Goal: Check status: Check status

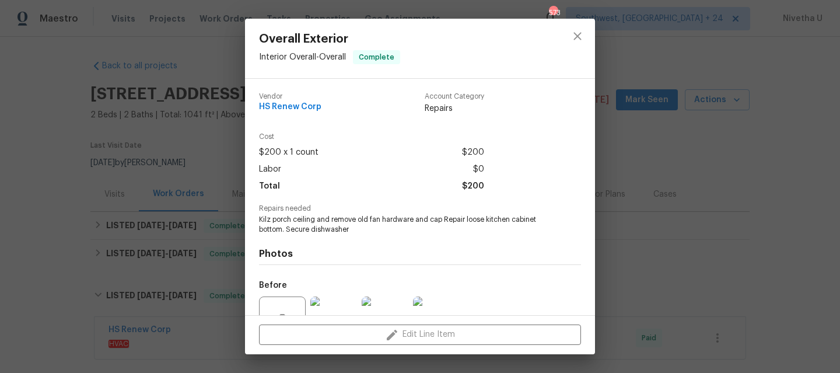
scroll to position [116, 0]
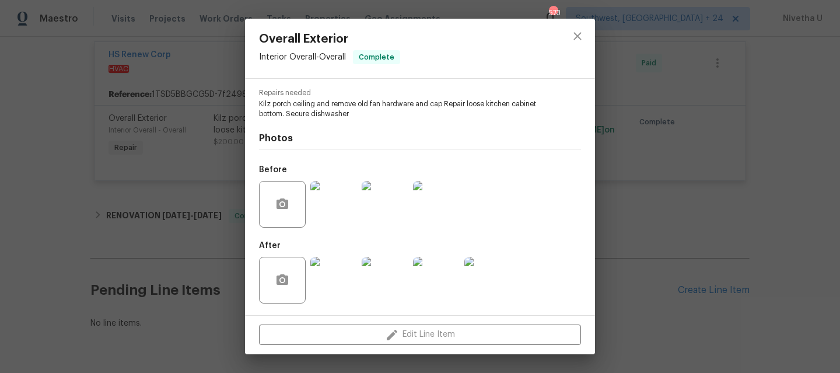
click at [580, 50] on div at bounding box center [577, 49] width 35 height 60
click at [578, 41] on icon "close" at bounding box center [578, 36] width 14 height 14
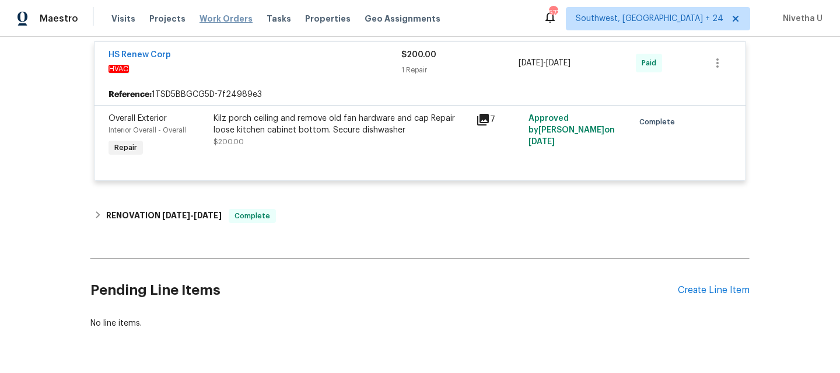
click at [218, 20] on span "Work Orders" at bounding box center [226, 19] width 53 height 12
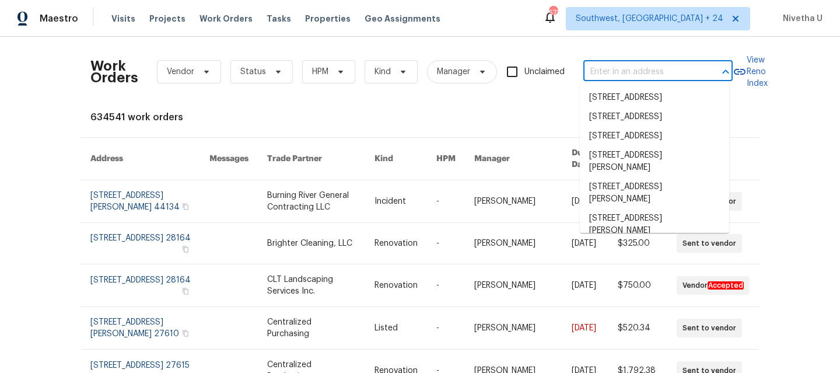
click at [642, 72] on input "text" at bounding box center [641, 72] width 117 height 18
paste input "[STREET_ADDRESS]"
type input "[STREET_ADDRESS]"
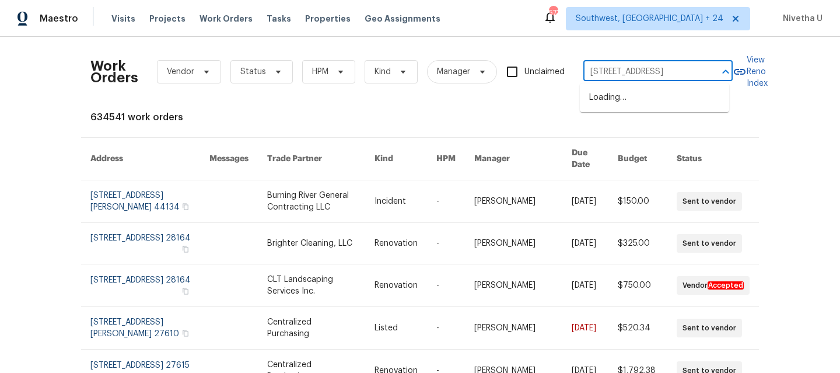
scroll to position [0, 39]
click at [660, 107] on li "[STREET_ADDRESS]" at bounding box center [654, 97] width 149 height 19
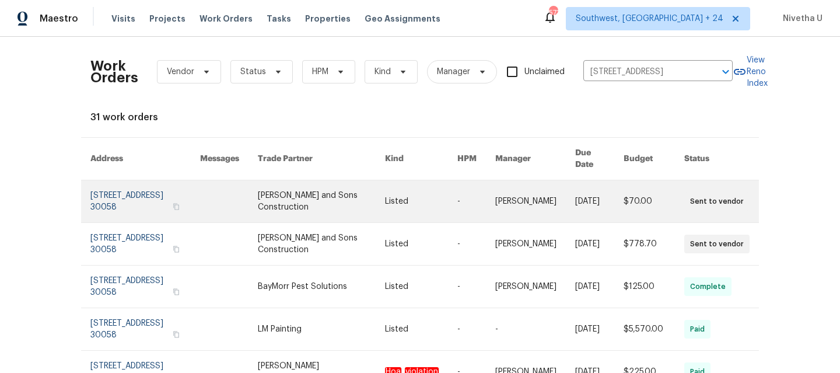
click at [121, 195] on link at bounding box center [145, 201] width 110 height 42
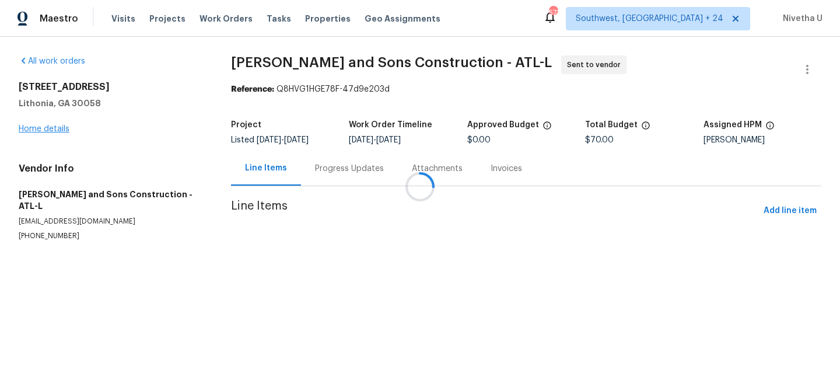
click at [33, 131] on div at bounding box center [420, 186] width 840 height 373
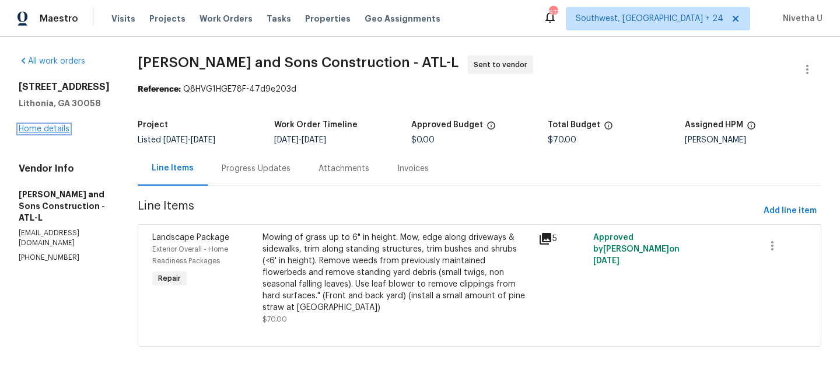
click at [35, 133] on link "Home details" at bounding box center [44, 129] width 51 height 8
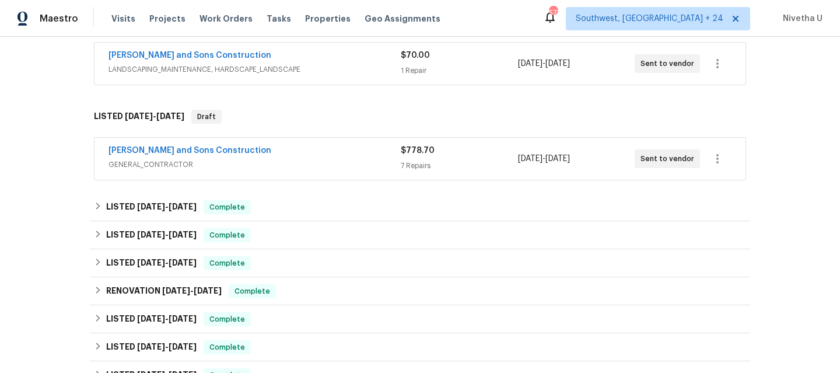
scroll to position [214, 0]
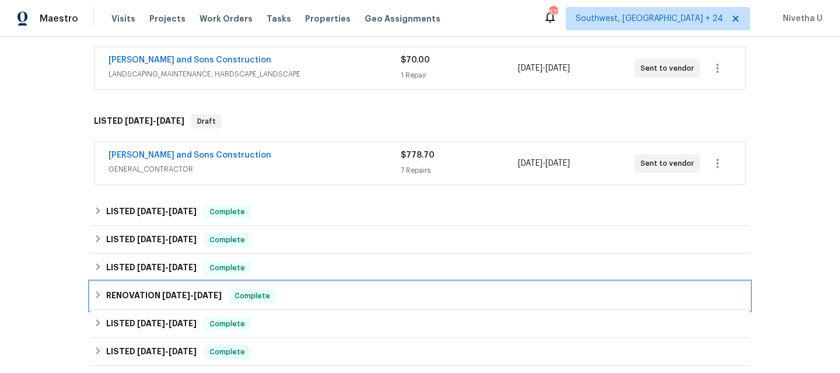
click at [204, 299] on span "[DATE]" at bounding box center [208, 295] width 28 height 8
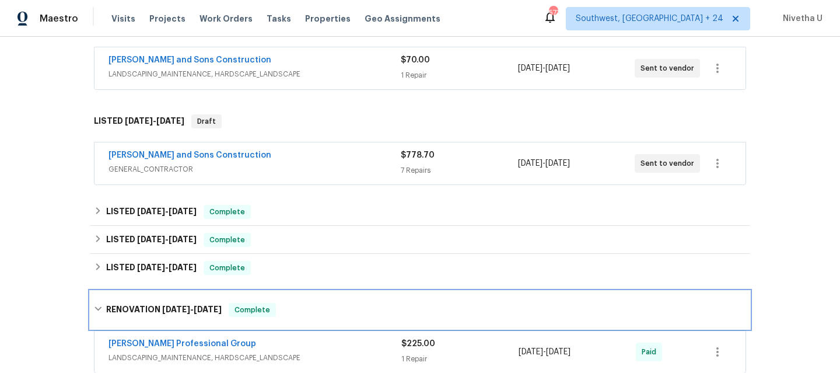
click at [271, 310] on div "Complete" at bounding box center [252, 310] width 47 height 14
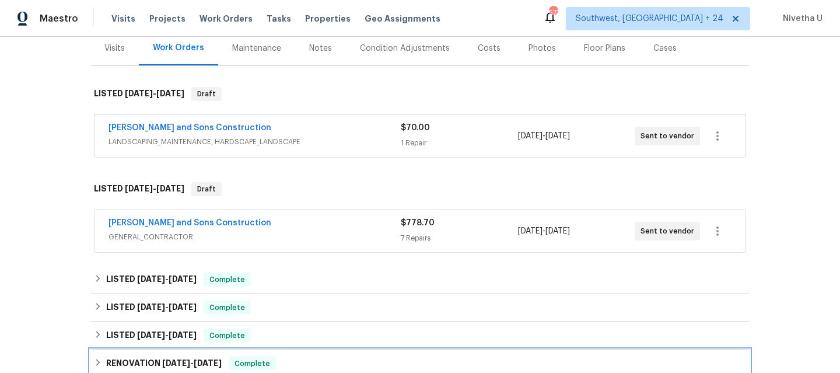
scroll to position [142, 0]
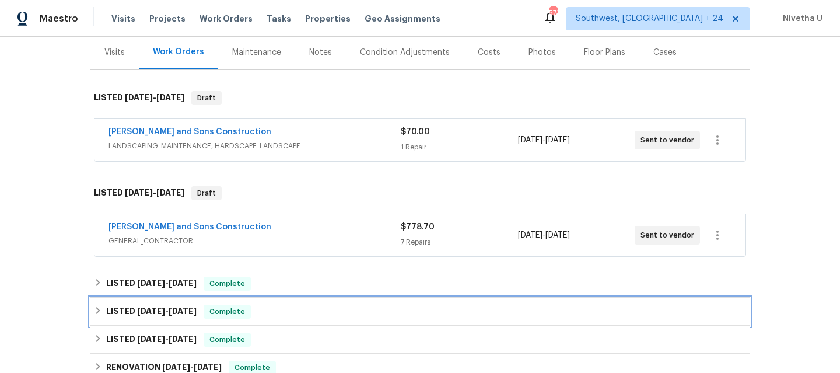
click at [257, 313] on div "LISTED [DATE] - [DATE] Complete" at bounding box center [420, 312] width 652 height 14
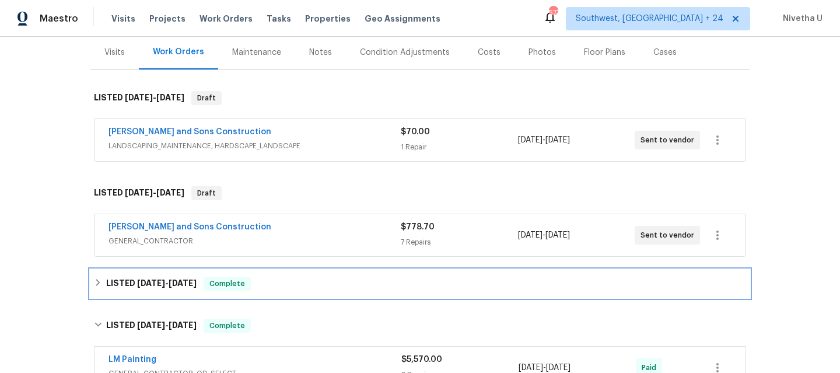
click at [260, 285] on div "LISTED [DATE] - [DATE] Complete" at bounding box center [420, 284] width 652 height 14
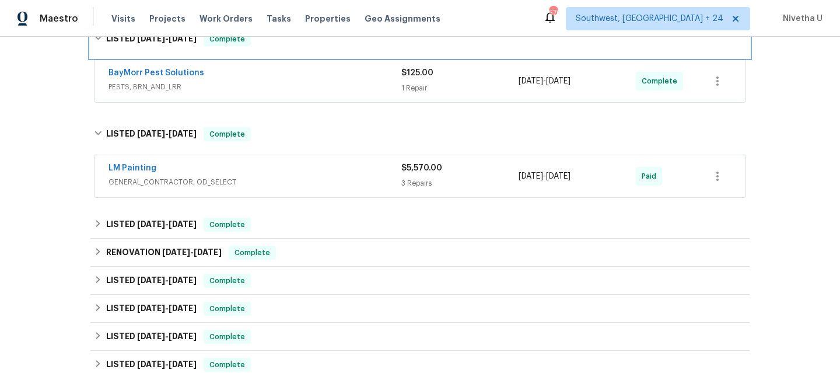
scroll to position [389, 0]
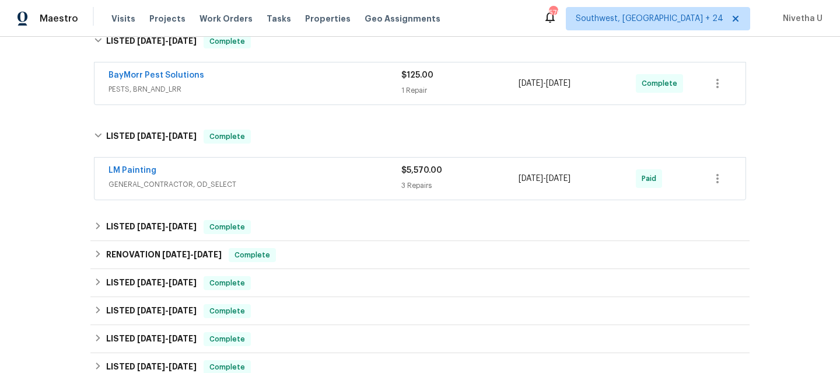
click at [270, 177] on div "LM Painting" at bounding box center [255, 172] width 293 height 14
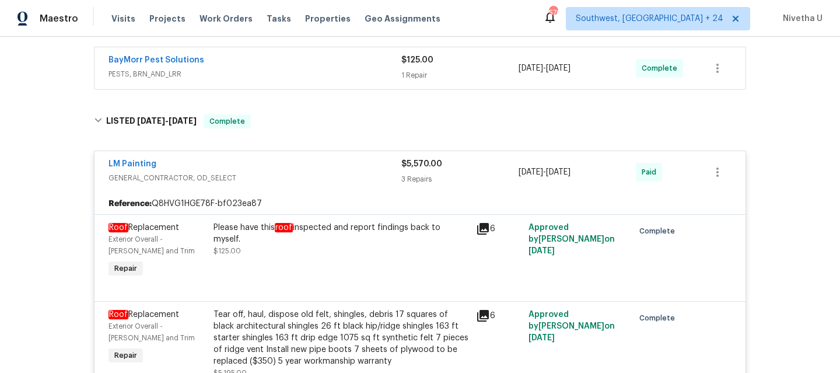
scroll to position [349, 0]
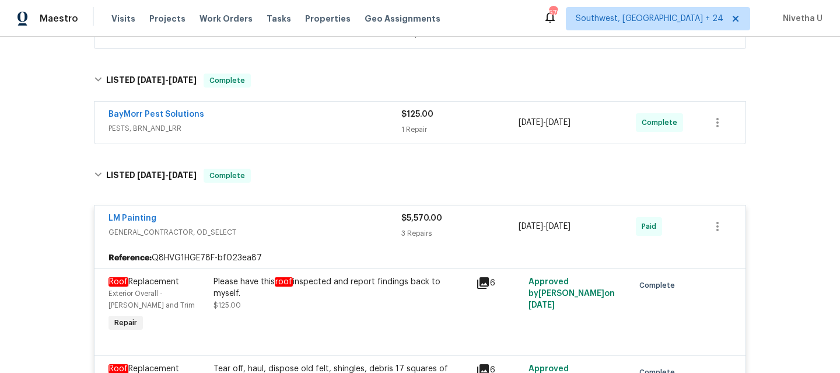
click at [346, 228] on span "GENERAL_CONTRACTOR, OD_SELECT" at bounding box center [255, 232] width 293 height 12
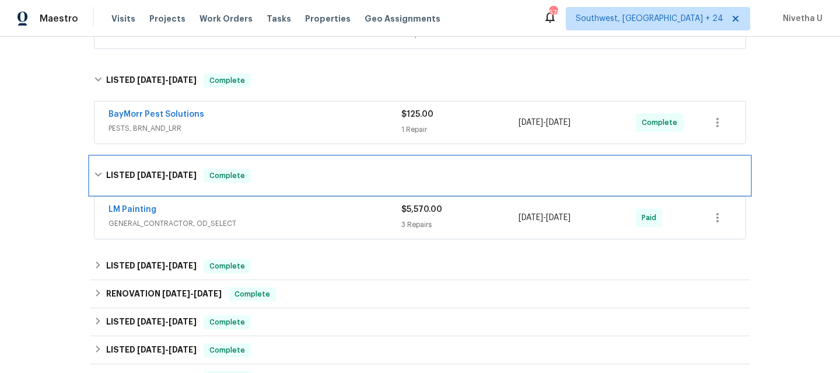
click at [331, 182] on div "LISTED [DATE] - [DATE] Complete" at bounding box center [420, 176] width 652 height 14
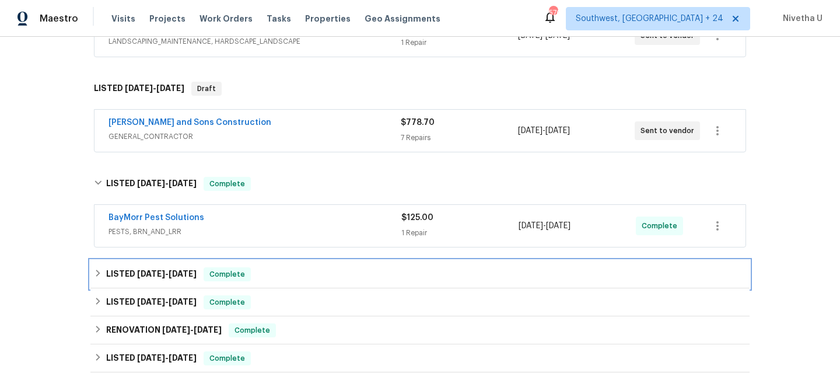
scroll to position [194, 0]
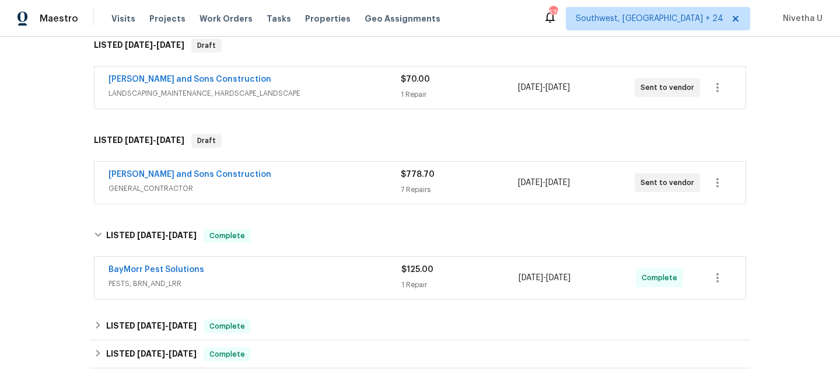
click at [291, 280] on span "PESTS, BRN_AND_LRR" at bounding box center [255, 284] width 293 height 12
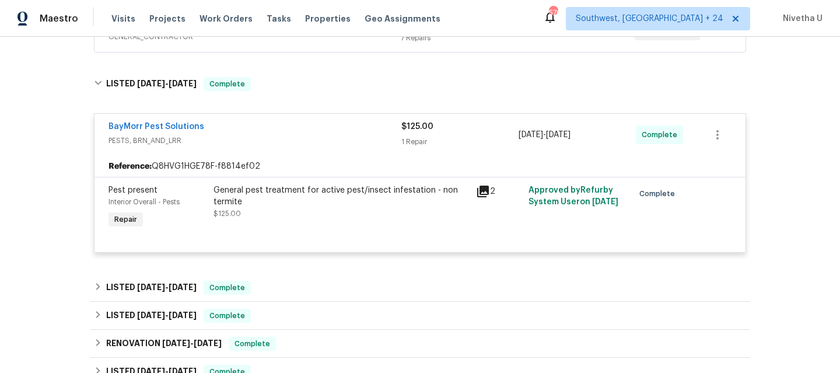
scroll to position [347, 0]
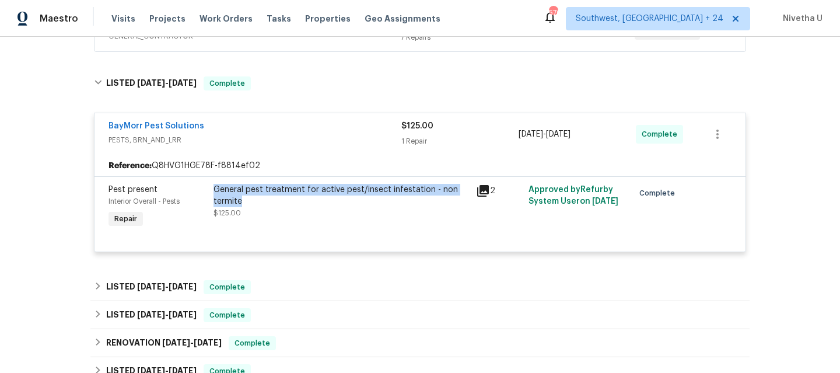
drag, startPoint x: 210, startPoint y: 188, endPoint x: 413, endPoint y: 196, distance: 203.2
click at [413, 196] on div "General pest treatment for active pest/insect infestation - non termite" at bounding box center [342, 195] width 256 height 23
copy div "General pest treatment for active pest/insect infestation - non termite"
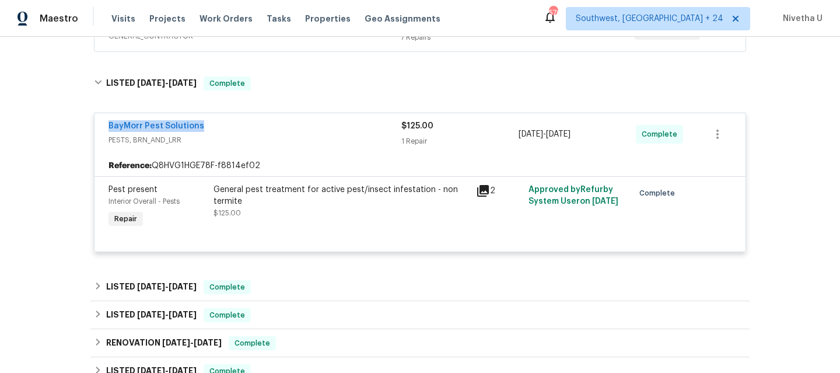
drag, startPoint x: 232, startPoint y: 123, endPoint x: 82, endPoint y: 124, distance: 149.4
click at [82, 124] on div "Back to all projects [STREET_ADDRESS] 2 Beds | 2 1/2 Baths | Total: 1372 ft² | …" at bounding box center [420, 205] width 840 height 336
copy link "BayMorr Pest Solutions"
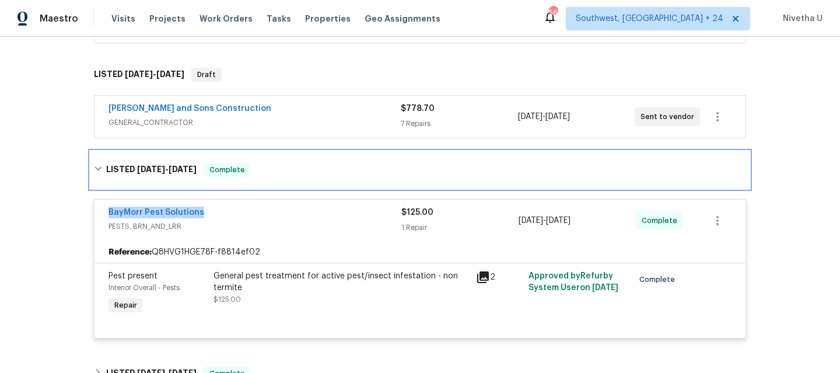
click at [285, 181] on div "LISTED [DATE] - [DATE] Complete" at bounding box center [419, 169] width 659 height 37
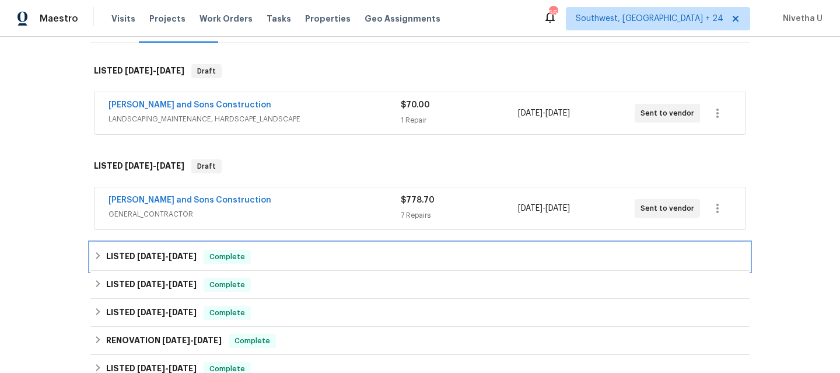
scroll to position [168, 0]
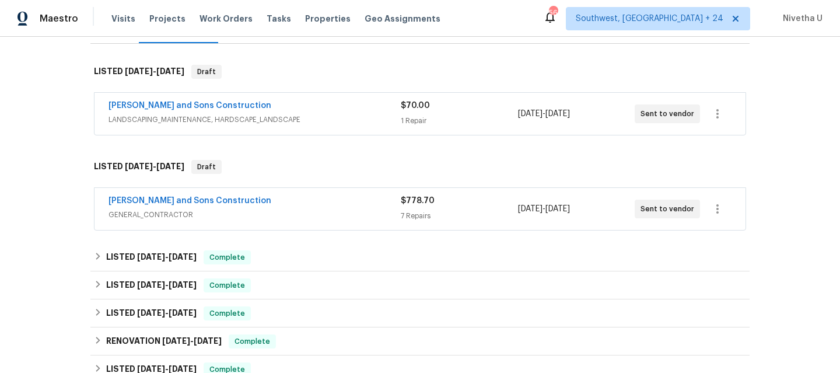
click at [304, 200] on div "[PERSON_NAME] and Sons Construction" at bounding box center [255, 202] width 292 height 14
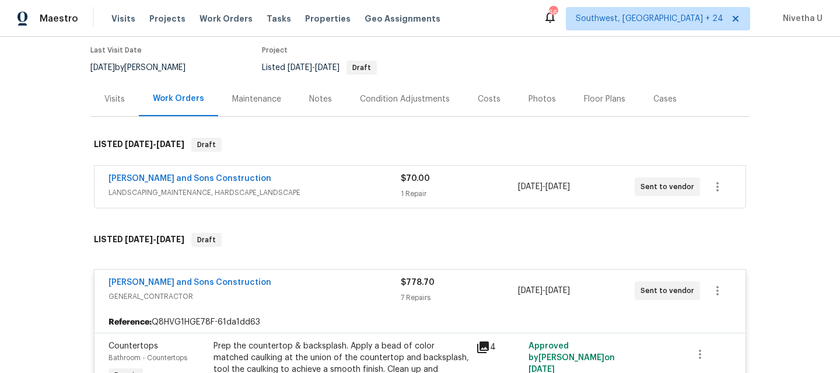
scroll to position [119, 0]
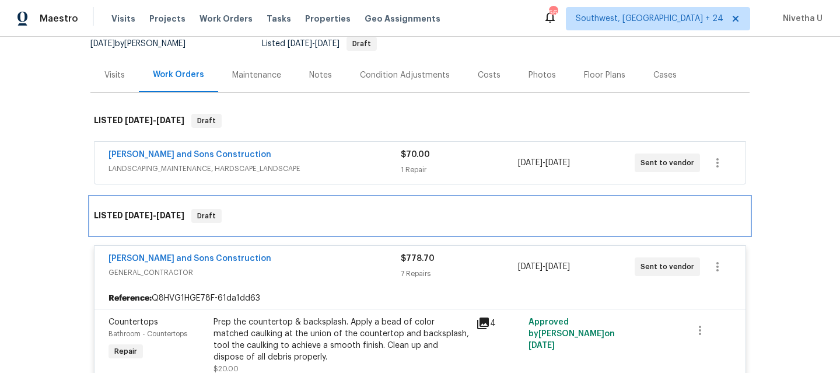
click at [280, 218] on div "LISTED [DATE] - [DATE] Draft" at bounding box center [420, 216] width 652 height 14
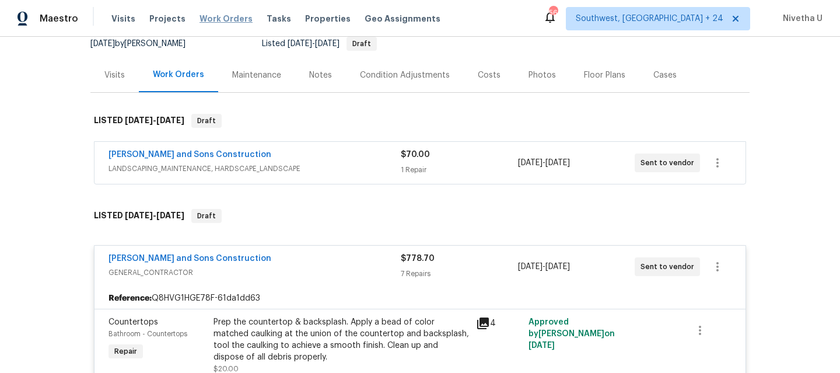
click at [216, 16] on span "Work Orders" at bounding box center [226, 19] width 53 height 12
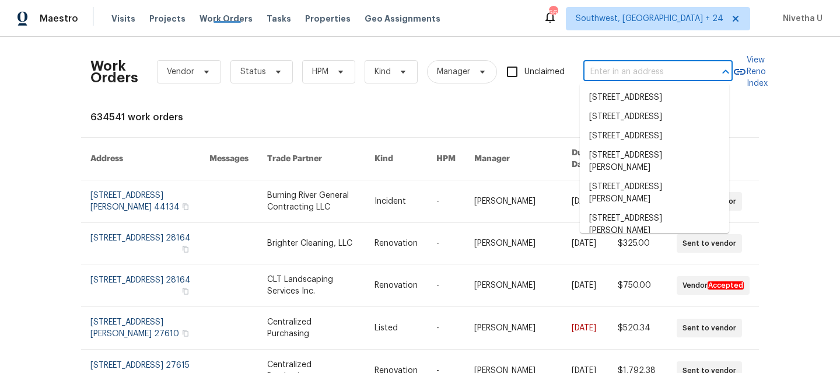
click at [617, 67] on input "text" at bounding box center [641, 72] width 117 height 18
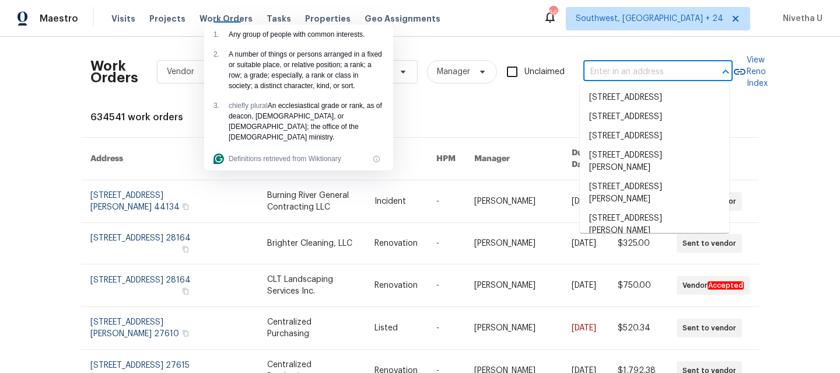
paste input "[STREET_ADDRESS]"
type input "[STREET_ADDRESS]"
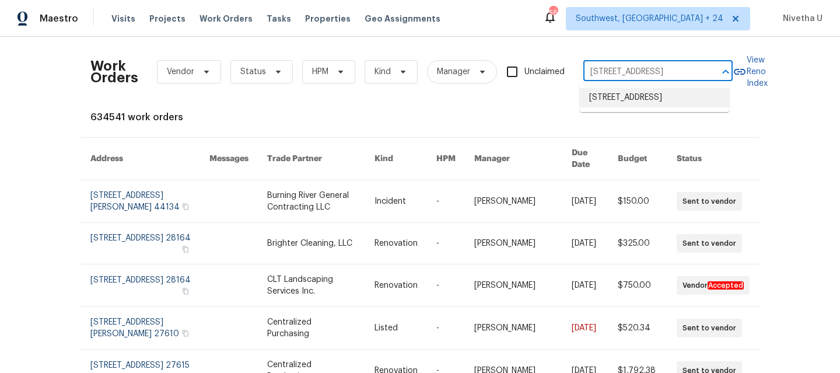
click at [611, 97] on li "[STREET_ADDRESS]" at bounding box center [654, 97] width 149 height 19
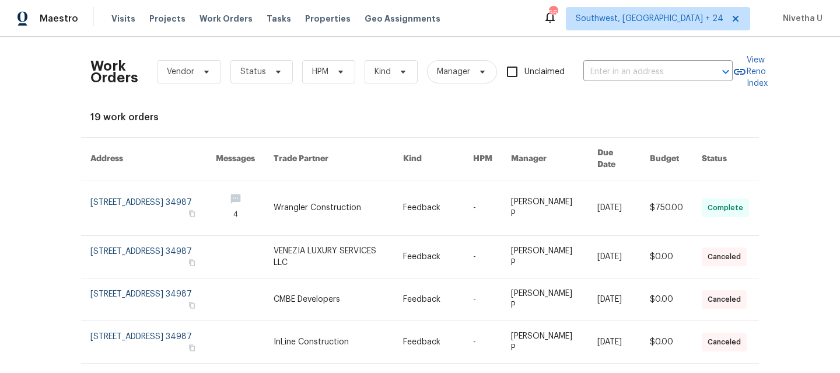
type input "[STREET_ADDRESS]"
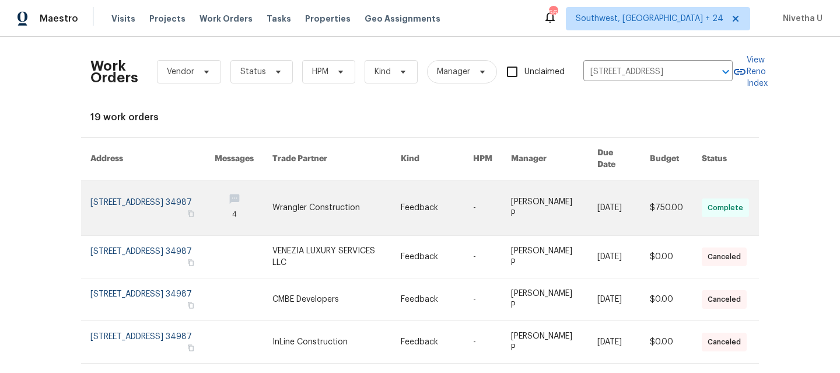
click at [177, 197] on link at bounding box center [152, 207] width 124 height 55
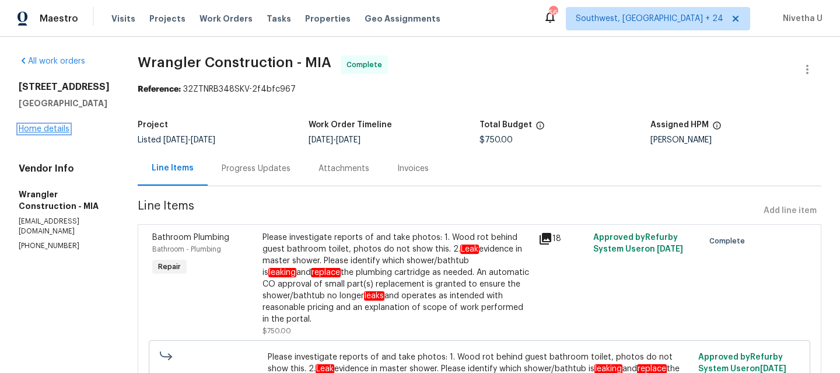
click at [46, 133] on link "Home details" at bounding box center [44, 129] width 51 height 8
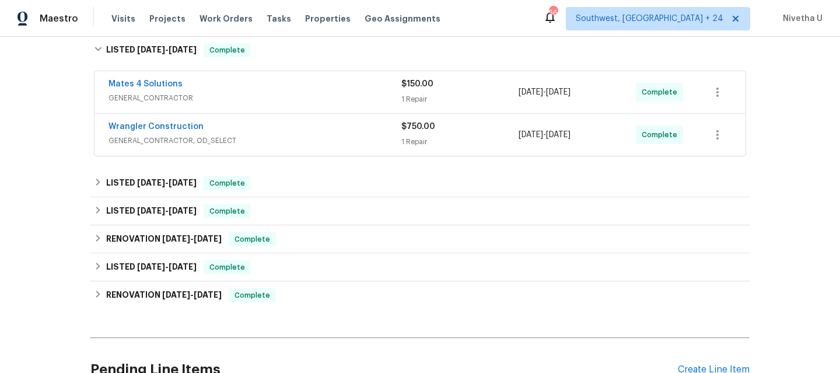
scroll to position [191, 0]
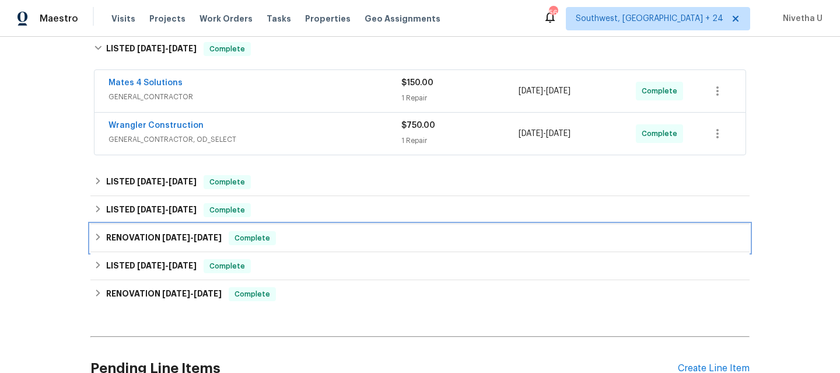
click at [268, 241] on span "Complete" at bounding box center [252, 238] width 45 height 12
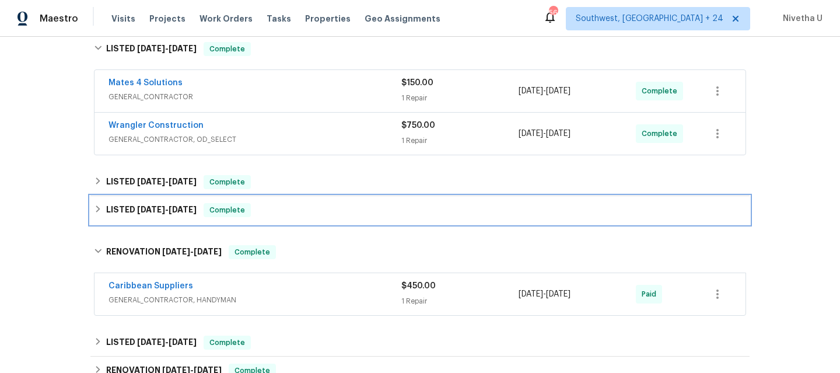
click at [260, 216] on div "LISTED [DATE] - [DATE] Complete" at bounding box center [420, 210] width 652 height 14
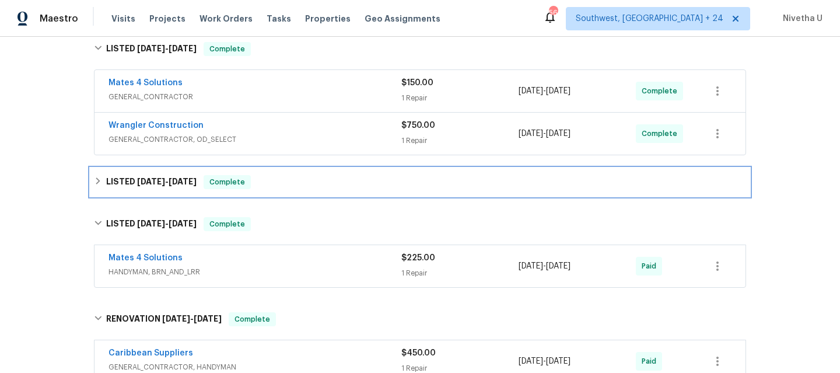
click at [257, 183] on div "LISTED [DATE] - [DATE] Complete" at bounding box center [420, 182] width 652 height 14
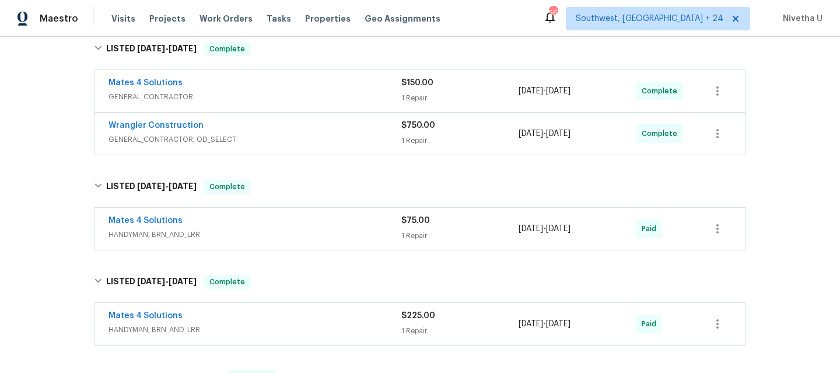
click at [257, 143] on span "GENERAL_CONTRACTOR, OD_SELECT" at bounding box center [255, 140] width 293 height 12
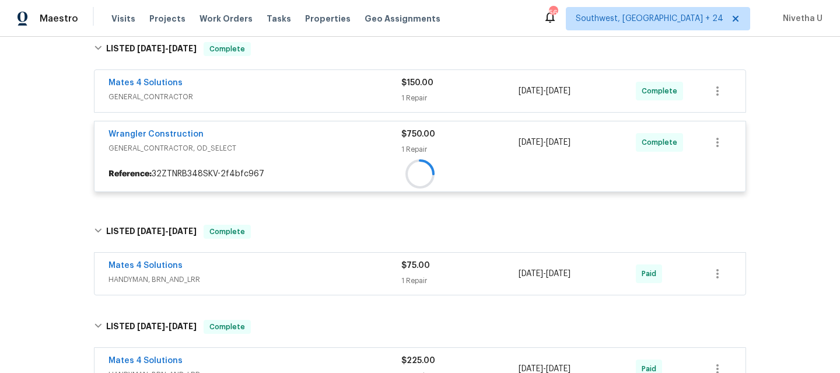
click at [253, 93] on div "Mates 4 Solutions GENERAL_CONTRACTOR $150.00 1 Repair [DATE] - [DATE] Complete …" at bounding box center [420, 135] width 652 height 130
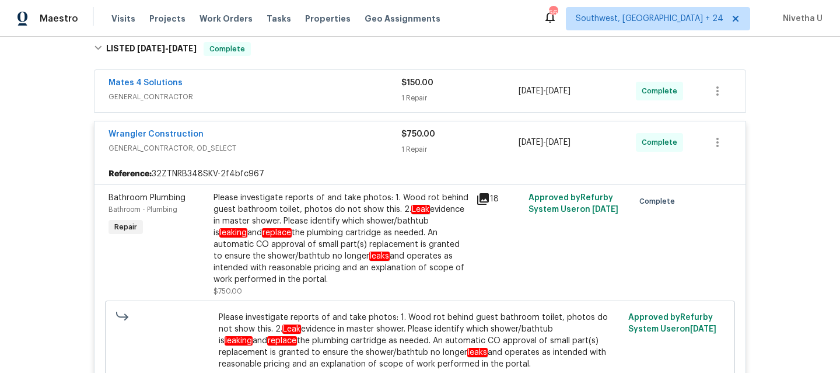
click at [271, 109] on div "Mates 4 Solutions GENERAL_CONTRACTOR $150.00 1 Repair [DATE] - [DATE] Complete" at bounding box center [420, 91] width 651 height 42
click at [270, 94] on span "GENERAL_CONTRACTOR" at bounding box center [255, 97] width 293 height 12
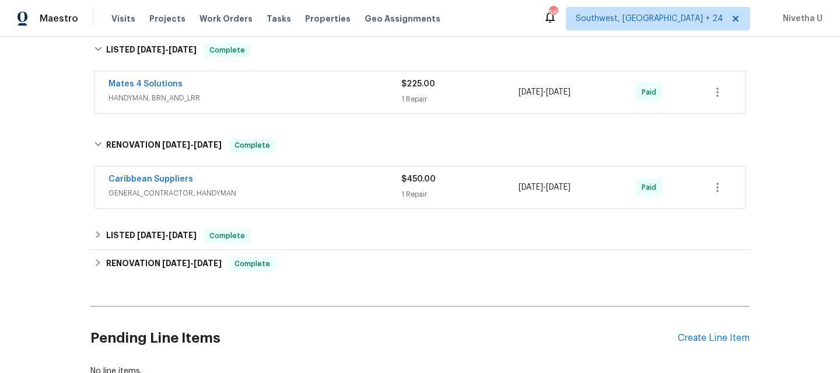
scroll to position [804, 0]
click at [287, 190] on span "GENERAL_CONTRACTOR, HANDYMAN" at bounding box center [255, 194] width 293 height 12
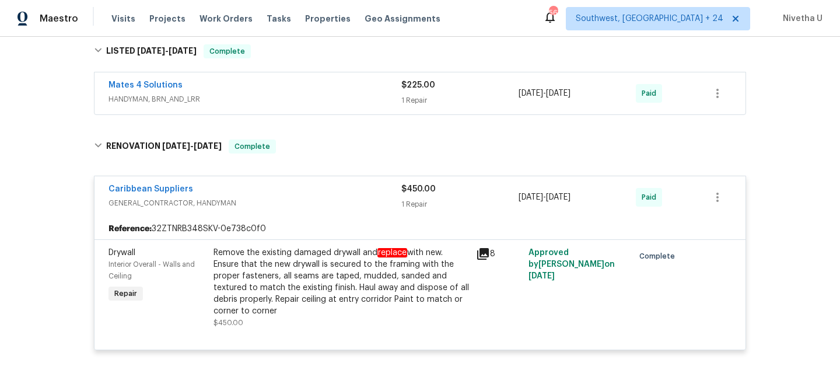
click at [300, 199] on span "GENERAL_CONTRACTOR, HANDYMAN" at bounding box center [255, 203] width 293 height 12
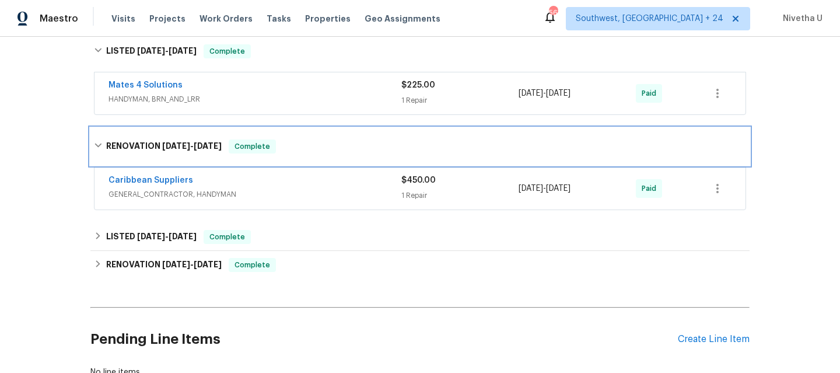
click at [299, 162] on div "RENOVATION [DATE] - [DATE] Complete" at bounding box center [419, 146] width 659 height 37
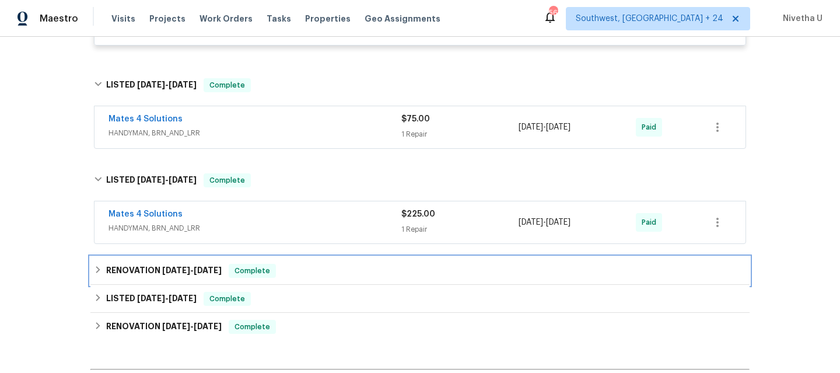
scroll to position [673, 0]
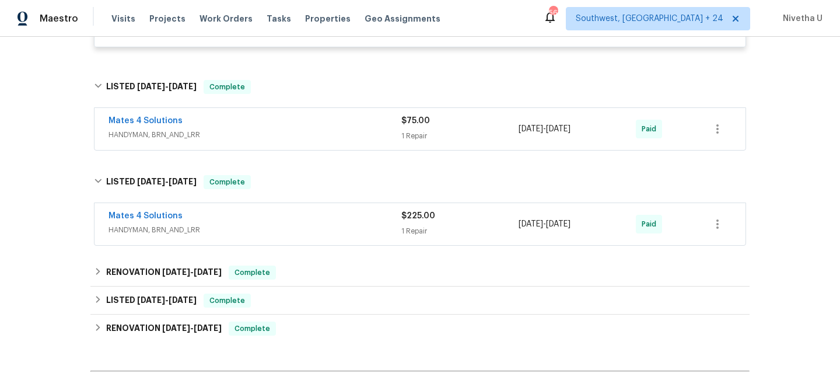
click at [288, 237] on div "Mates 4 Solutions HANDYMAN, BRN_AND_LRR" at bounding box center [255, 224] width 293 height 28
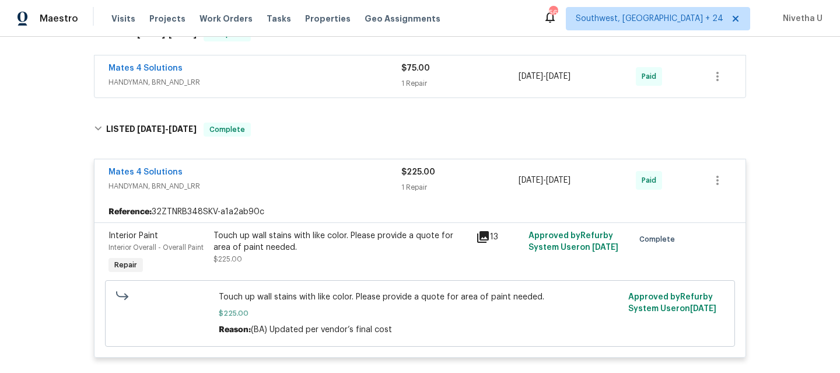
scroll to position [723, 0]
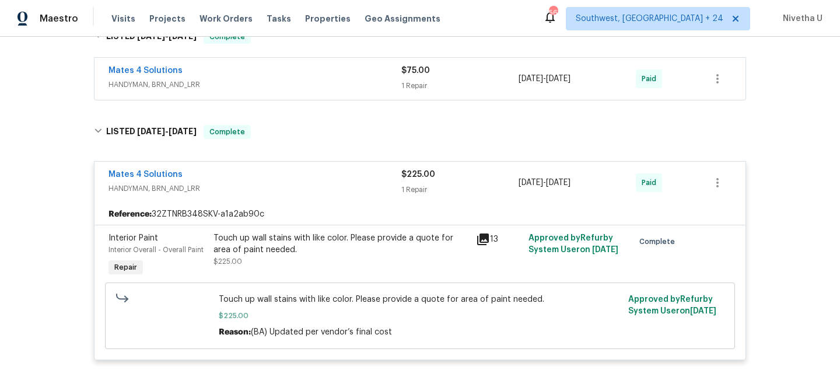
click at [295, 186] on span "HANDYMAN, BRN_AND_LRR" at bounding box center [255, 189] width 293 height 12
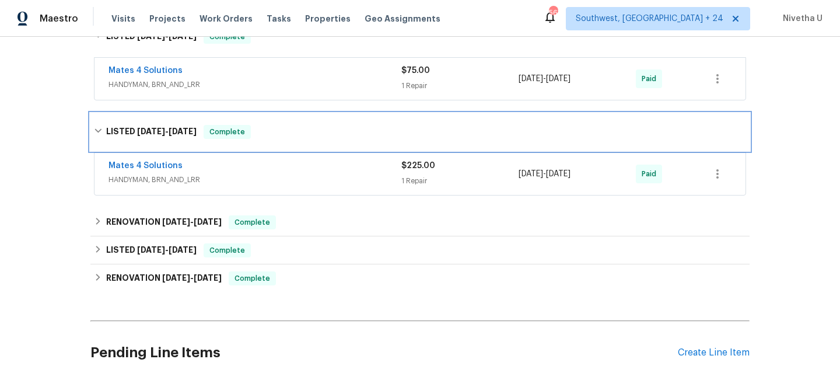
click at [284, 141] on div "LISTED [DATE] - [DATE] Complete" at bounding box center [419, 131] width 659 height 37
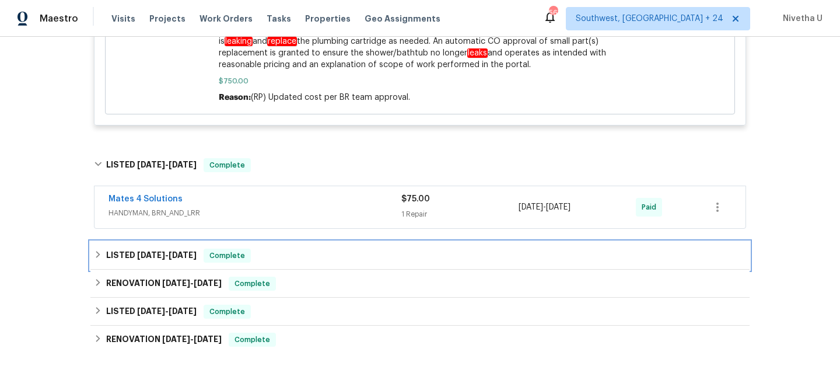
scroll to position [594, 0]
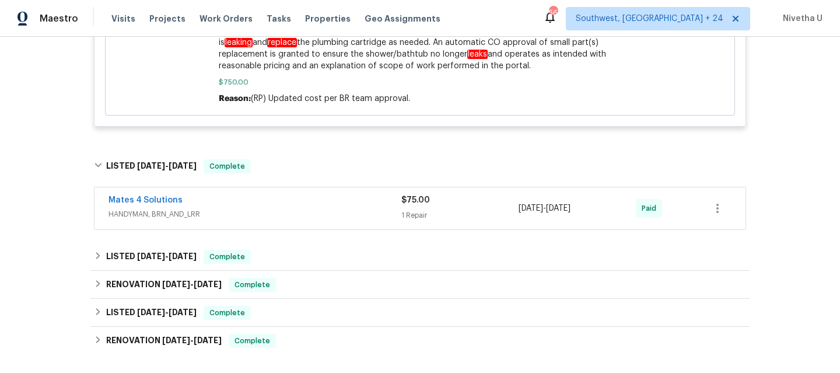
click at [280, 225] on div "Mates 4 Solutions HANDYMAN, BRN_AND_LRR $75.00 1 Repair [DATE] - [DATE] Paid" at bounding box center [420, 208] width 651 height 42
click at [272, 202] on div "Mates 4 Solutions" at bounding box center [255, 201] width 293 height 14
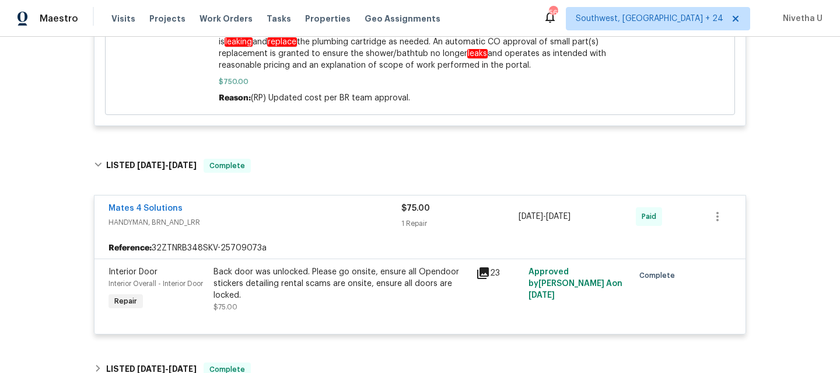
scroll to position [603, 0]
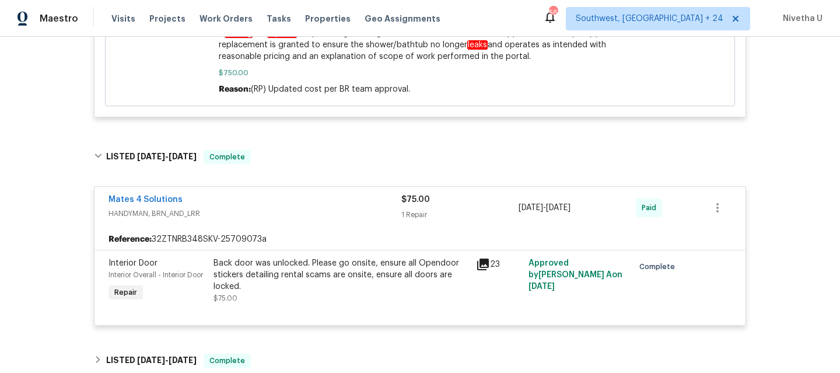
click at [288, 204] on div "Mates 4 Solutions" at bounding box center [255, 201] width 293 height 14
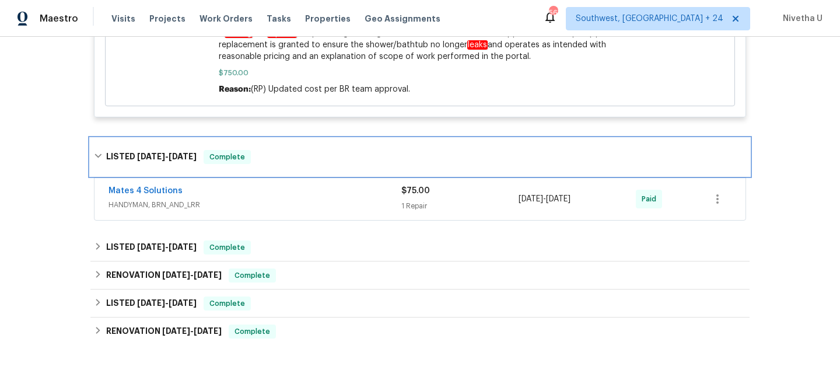
click at [288, 169] on div "LISTED [DATE] - [DATE] Complete" at bounding box center [419, 156] width 659 height 37
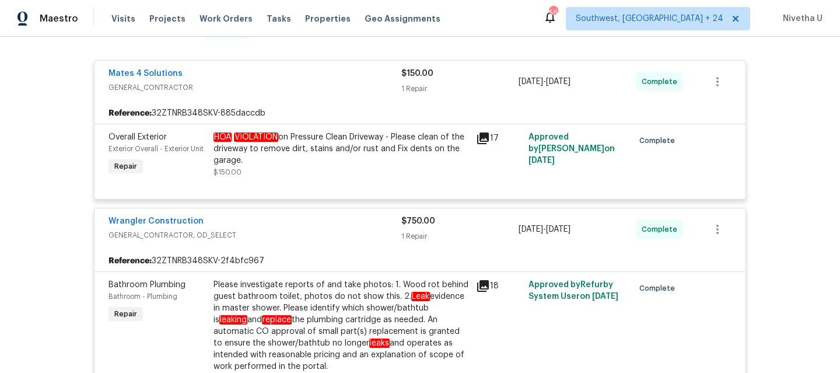
scroll to position [63, 0]
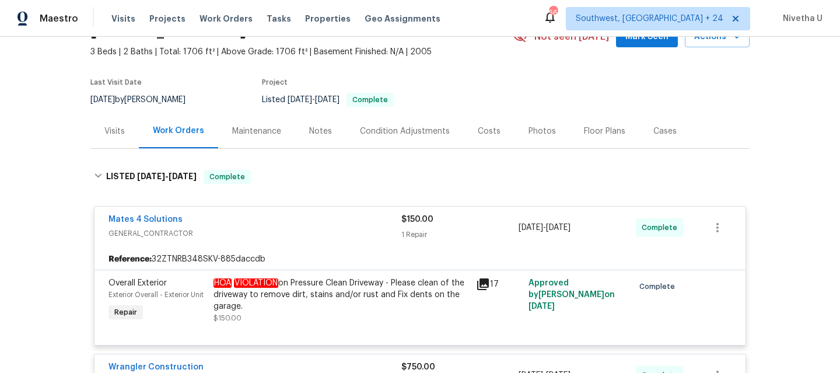
click at [288, 222] on div "Mates 4 Solutions" at bounding box center [255, 221] width 293 height 14
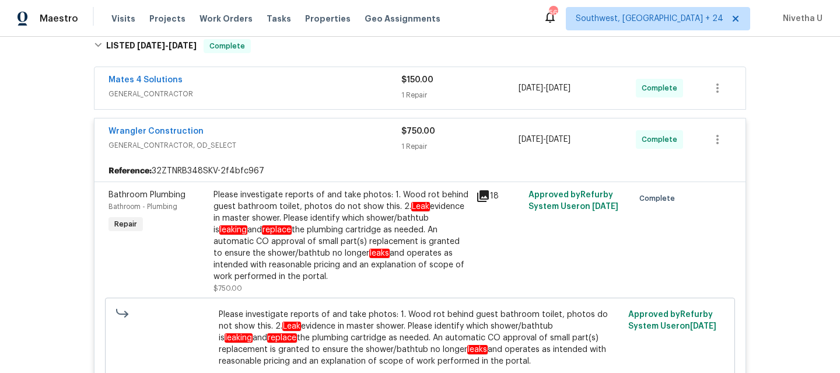
scroll to position [177, 0]
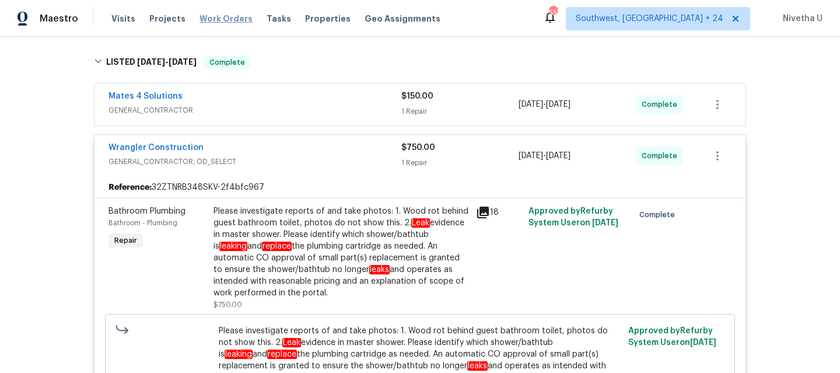
click at [229, 22] on span "Work Orders" at bounding box center [226, 19] width 53 height 12
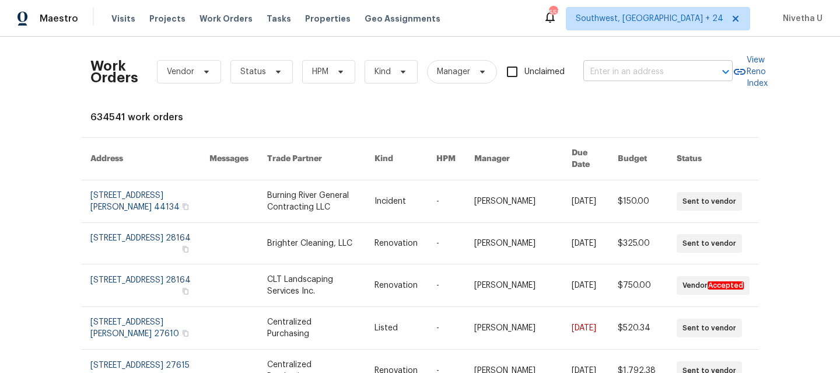
click at [636, 72] on input "text" at bounding box center [641, 72] width 117 height 18
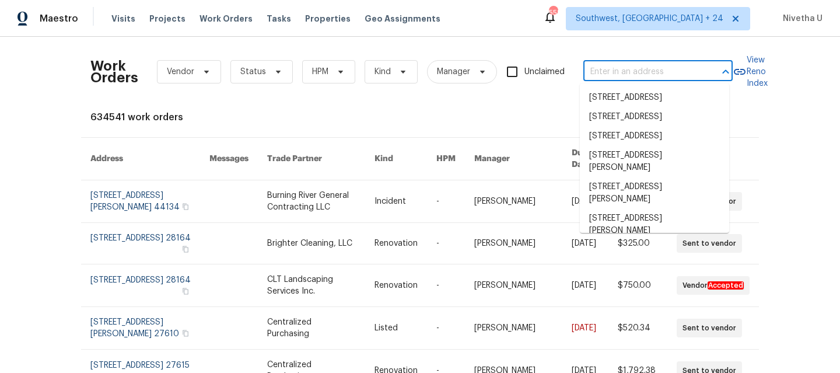
click at [636, 72] on input "text" at bounding box center [641, 72] width 117 height 18
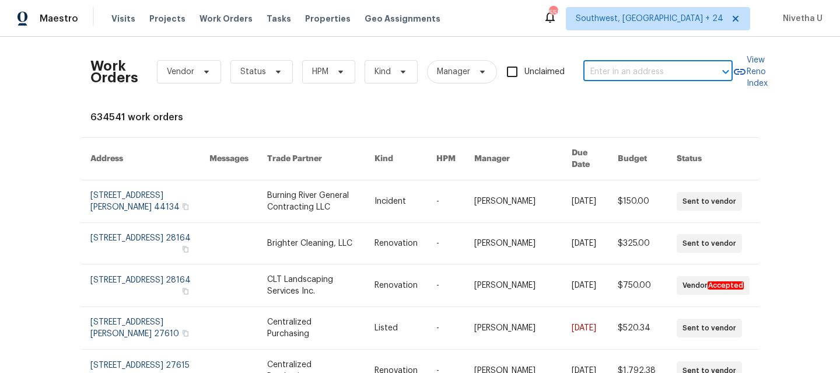
paste input "[STREET_ADDRESS]"
type input "[STREET_ADDRESS]"
click at [647, 112] on ul "[STREET_ADDRESS]" at bounding box center [654, 97] width 149 height 29
click at [636, 96] on li "[STREET_ADDRESS]" at bounding box center [654, 97] width 149 height 19
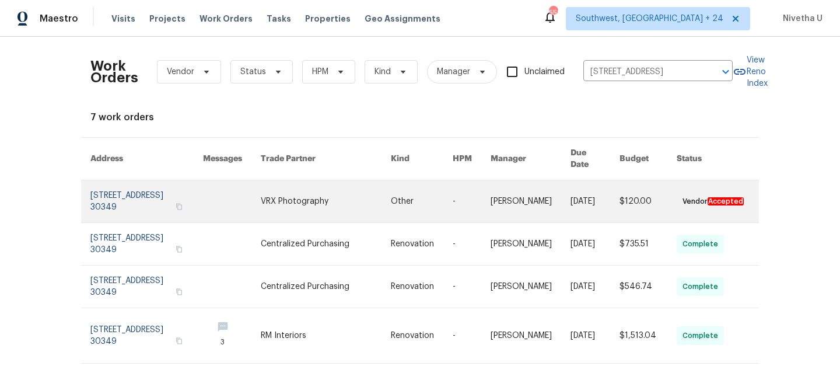
click at [102, 199] on link at bounding box center [146, 201] width 113 height 42
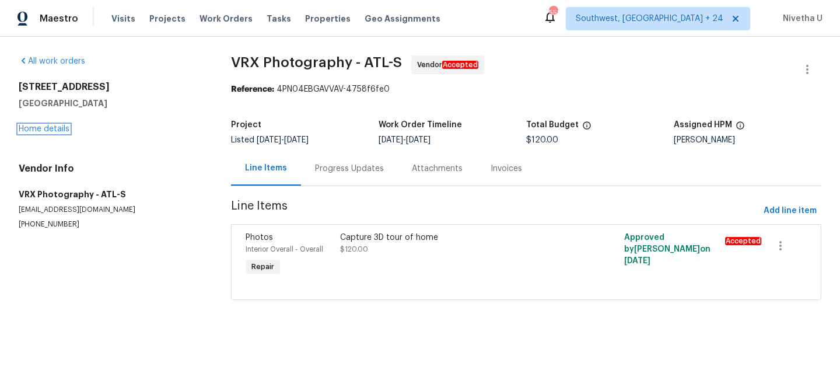
click at [40, 132] on link "Home details" at bounding box center [44, 129] width 51 height 8
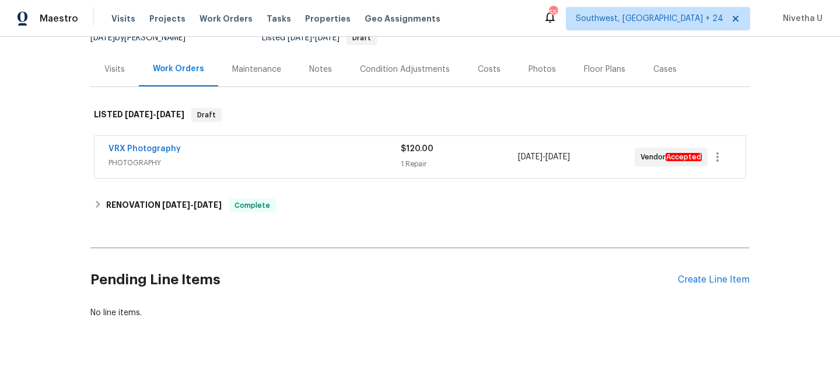
scroll to position [125, 0]
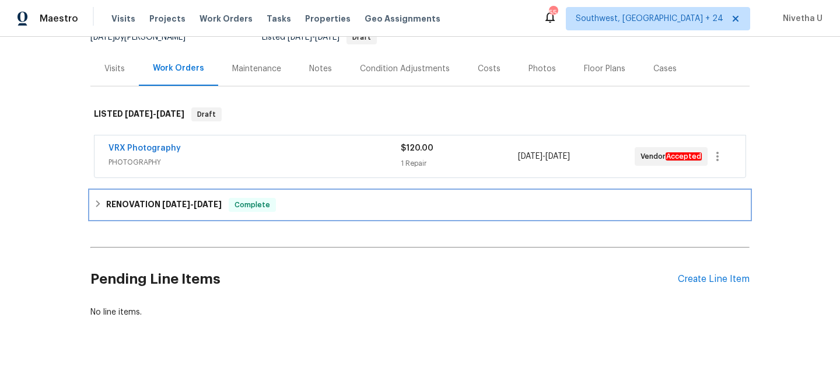
click at [272, 207] on div "RENOVATION [DATE] - [DATE] Complete" at bounding box center [420, 205] width 652 height 14
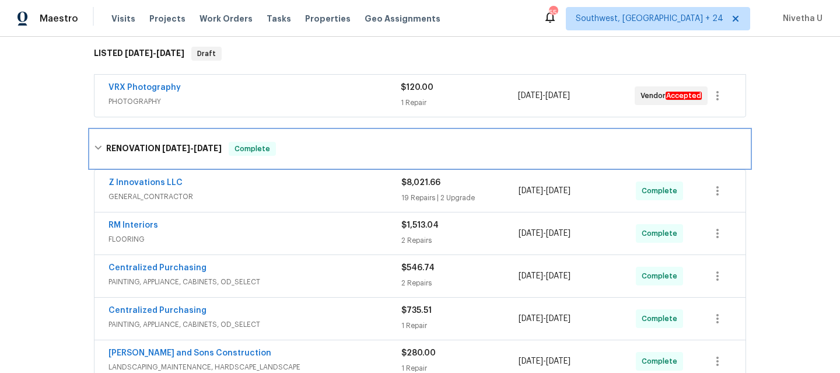
scroll to position [186, 0]
drag, startPoint x: 271, startPoint y: 151, endPoint x: 273, endPoint y: 194, distance: 42.6
click at [273, 194] on div "RENOVATION [DATE] - [DATE] Complete Z Innovations LLC GENERAL_CONTRACTOR $8,021…" at bounding box center [419, 259] width 659 height 256
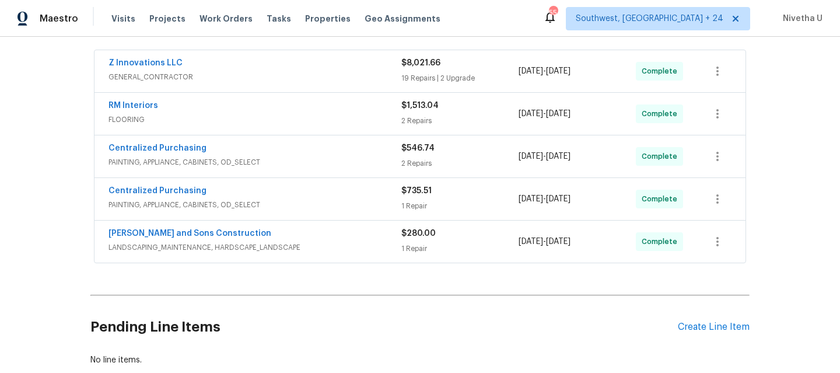
click at [328, 247] on span "LANDSCAPING_MAINTENANCE, HARDSCAPE_LANDSCAPE" at bounding box center [255, 248] width 293 height 12
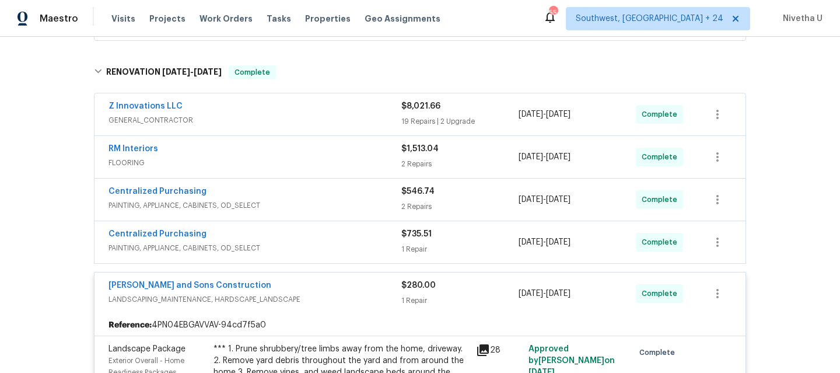
scroll to position [261, 0]
click at [336, 288] on div "[PERSON_NAME] and Sons Construction" at bounding box center [255, 288] width 293 height 14
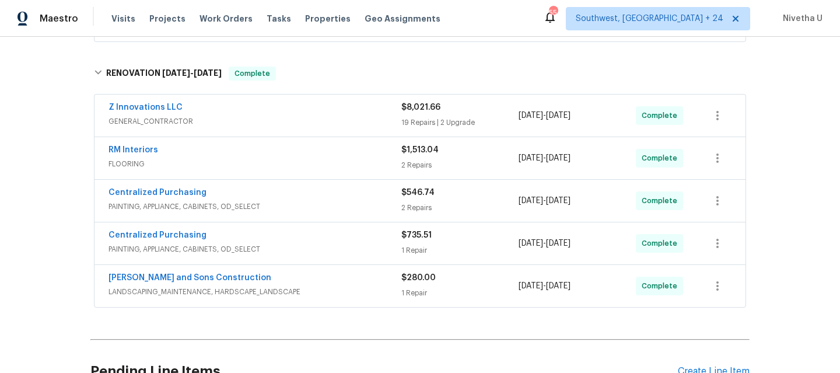
click at [330, 239] on div "Centralized Purchasing" at bounding box center [255, 236] width 293 height 14
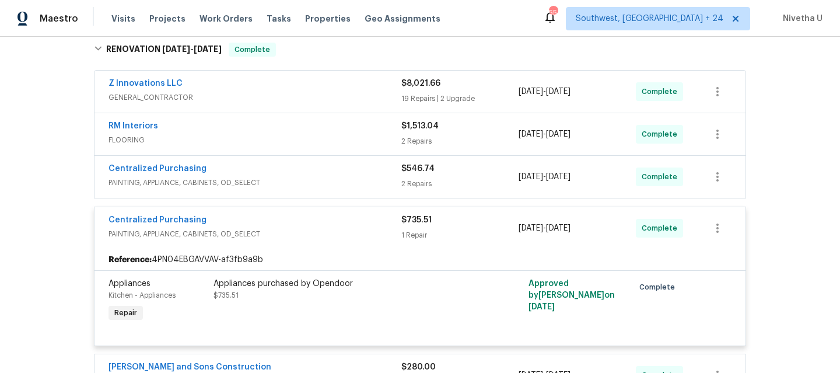
scroll to position [284, 0]
click at [330, 239] on span "PAINTING, APPLIANCE, CABINETS, OD_SELECT" at bounding box center [255, 235] width 293 height 12
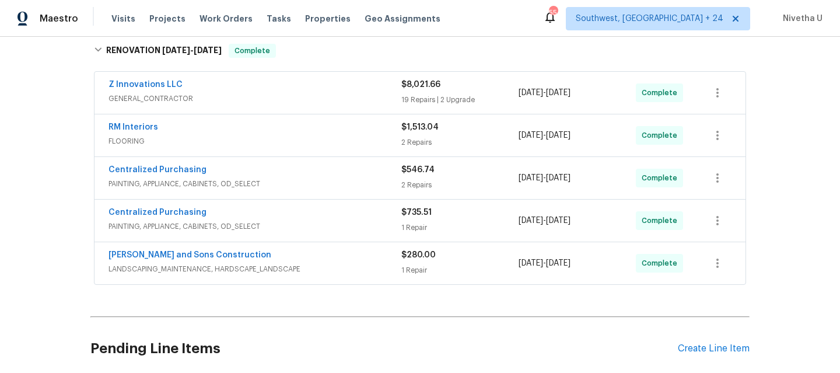
click at [320, 159] on div "Centralized Purchasing PAINTING, APPLIANCE, CABINETS, OD_SELECT $546.74 2 Repai…" at bounding box center [420, 178] width 651 height 42
click at [324, 178] on span "PAINTING, APPLIANCE, CABINETS, OD_SELECT" at bounding box center [255, 184] width 293 height 12
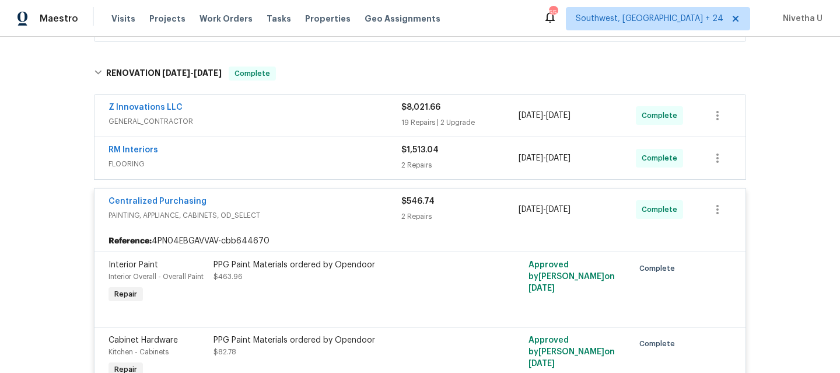
scroll to position [259, 0]
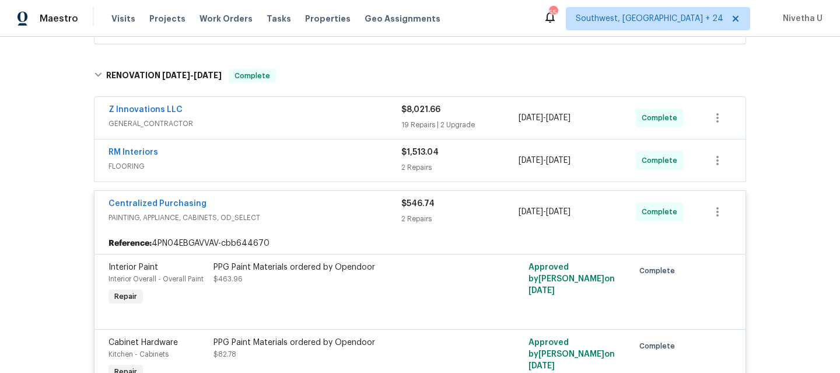
click at [327, 208] on div "Centralized Purchasing" at bounding box center [255, 205] width 293 height 14
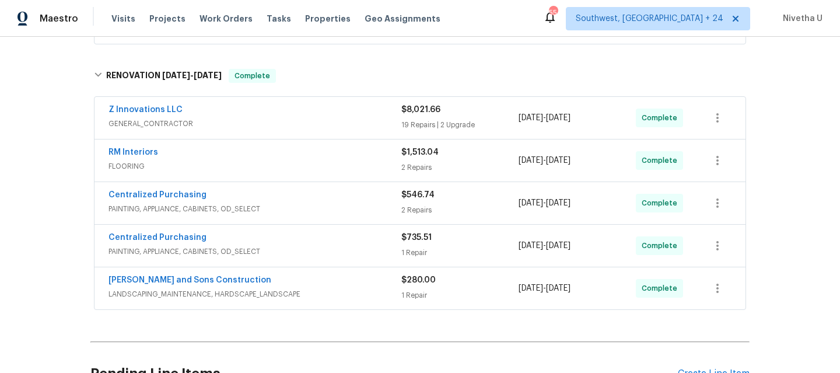
click at [314, 154] on div "RM Interiors" at bounding box center [255, 153] width 293 height 14
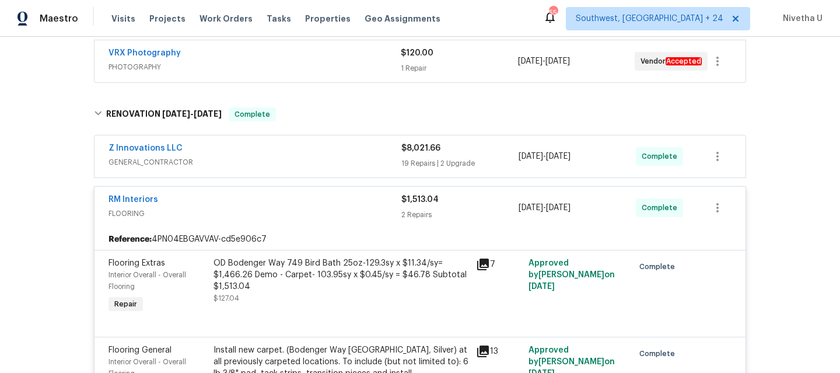
scroll to position [211, 0]
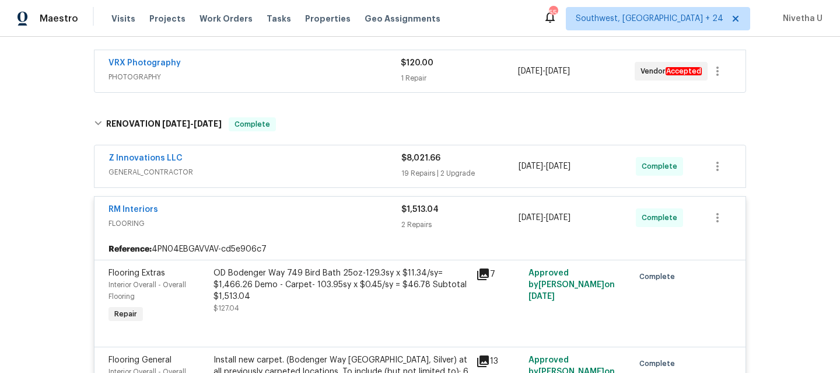
click at [326, 214] on div "RM Interiors" at bounding box center [255, 211] width 293 height 14
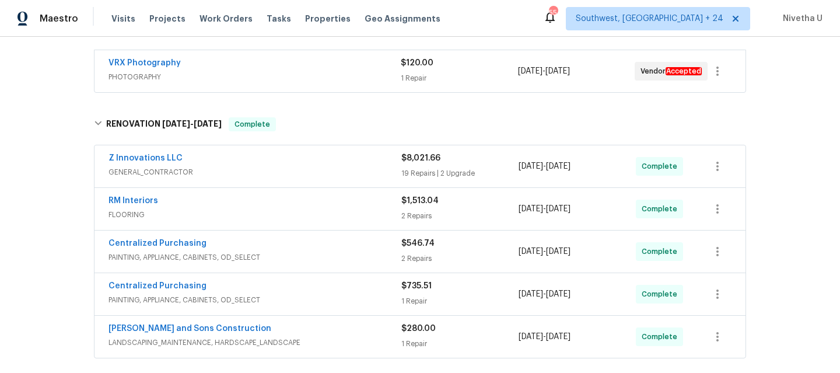
click at [326, 165] on div "Z Innovations LLC" at bounding box center [255, 159] width 293 height 14
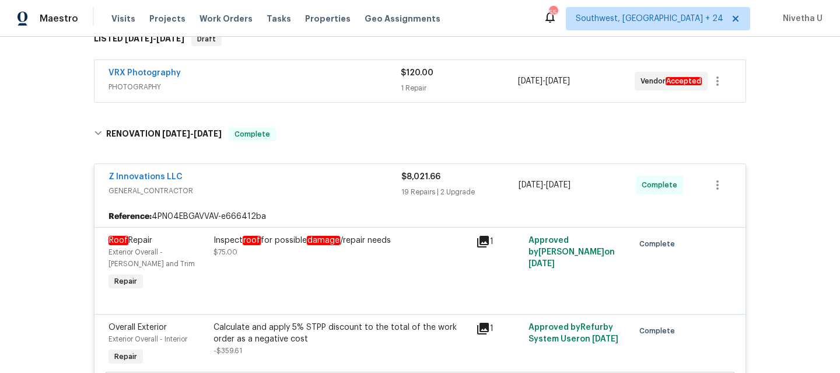
scroll to position [199, 0]
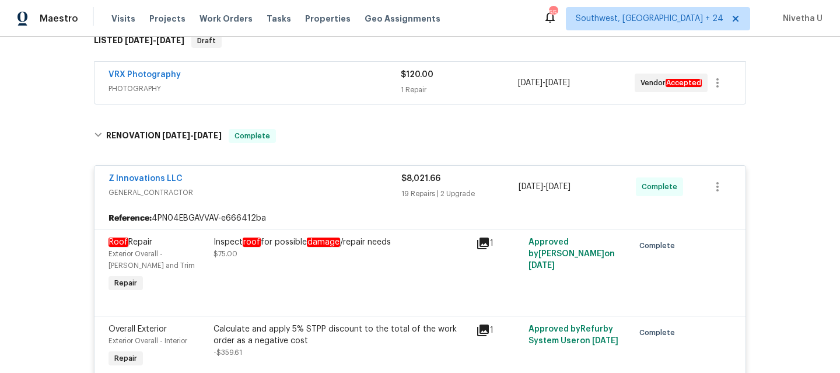
click at [336, 183] on div "Z Innovations LLC" at bounding box center [255, 180] width 293 height 14
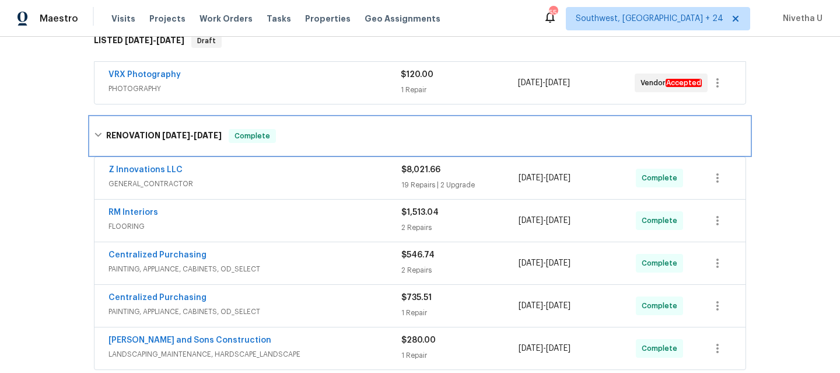
click at [324, 132] on div "RENOVATION [DATE] - [DATE] Complete" at bounding box center [420, 136] width 652 height 14
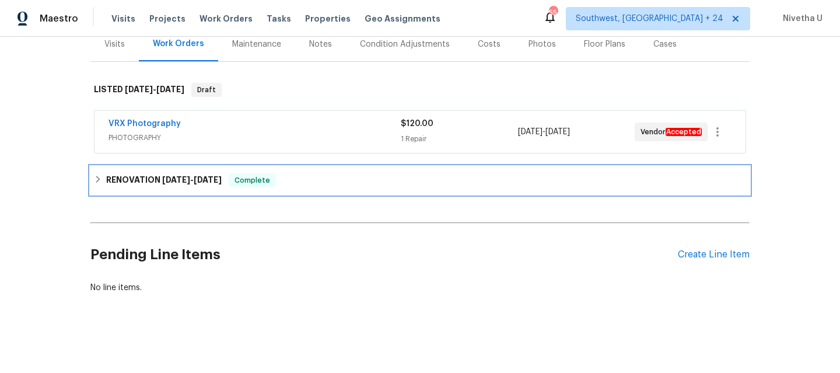
scroll to position [159, 0]
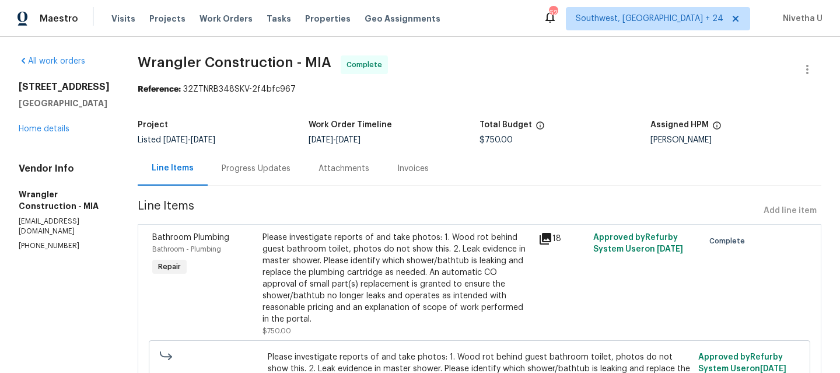
click at [257, 181] on div "Progress Updates" at bounding box center [256, 168] width 97 height 34
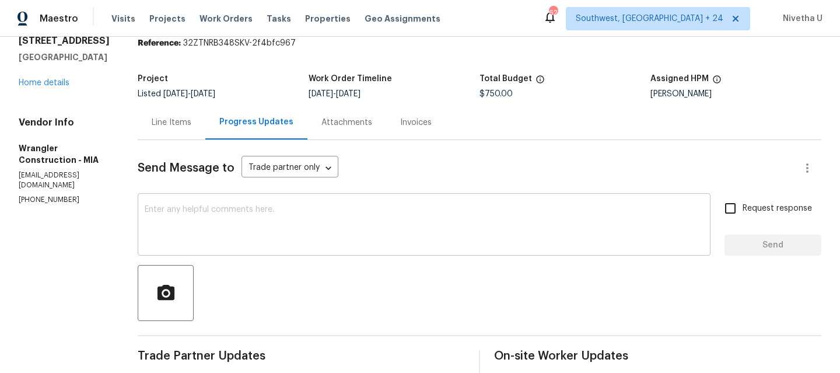
scroll to position [32, 0]
